Goal: Book appointment/travel/reservation

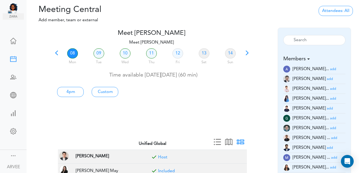
scroll to position [15, 0]
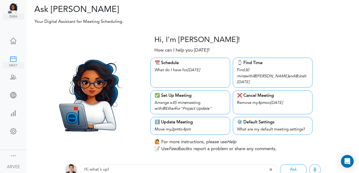
click at [10, 56] on div at bounding box center [13, 58] width 21 height 5
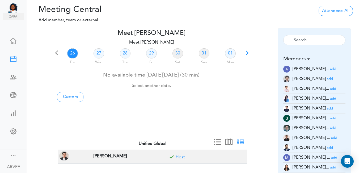
click at [246, 51] on span at bounding box center [246, 54] width 7 height 7
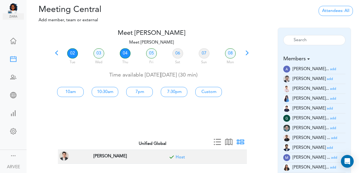
click at [125, 52] on link "04" at bounding box center [125, 53] width 11 height 10
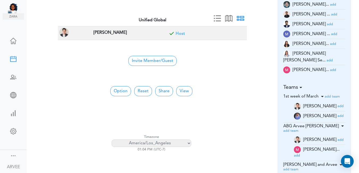
scroll to position [136, 0]
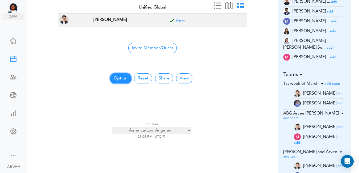
click at [116, 78] on button "Option" at bounding box center [120, 78] width 21 height 10
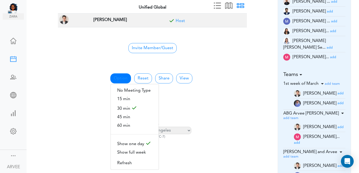
drag, startPoint x: 125, startPoint y: 123, endPoint x: 170, endPoint y: 109, distance: 47.7
click at [124, 123] on span "60 min" at bounding box center [135, 125] width 48 height 8
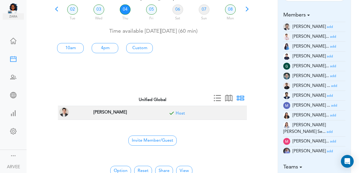
scroll to position [15, 0]
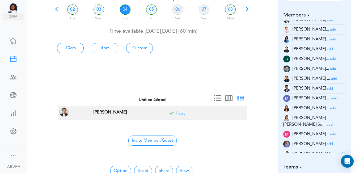
click at [327, 142] on small "add" at bounding box center [330, 143] width 6 height 3
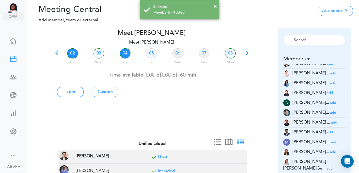
click at [123, 51] on link "04" at bounding box center [125, 53] width 11 height 10
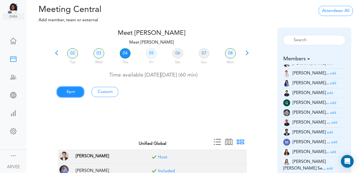
click at [70, 93] on link "4pm" at bounding box center [70, 92] width 27 height 10
type input "Meet [PERSON_NAME]"
type input "[URL][DOMAIN_NAME][SECURITY_DATA]"
type input "[DATE]T16:00"
type input "[DATE]T17:00"
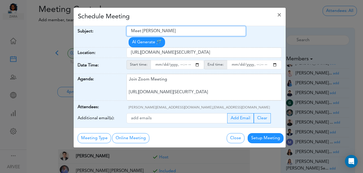
drag, startPoint x: 131, startPoint y: 31, endPoint x: 185, endPoint y: 33, distance: 53.7
click at [185, 33] on input "Meet [PERSON_NAME]" at bounding box center [185, 31] width 119 height 10
paste input "Canadian GST Returns"
type input "Canadian GST Returns"
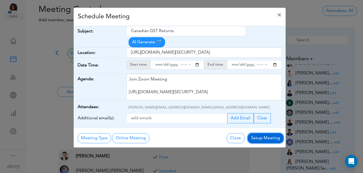
click at [262, 133] on button "Setup Meeting" at bounding box center [265, 138] width 36 height 10
